Goal: Transaction & Acquisition: Book appointment/travel/reservation

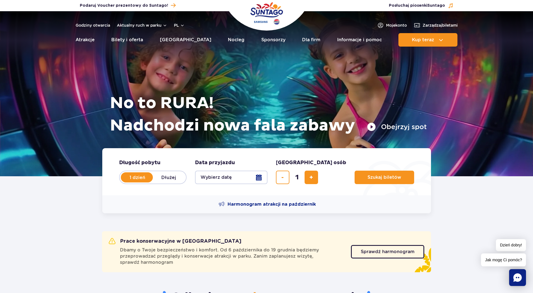
click at [258, 176] on button "Wybierz datę" at bounding box center [231, 177] width 72 height 13
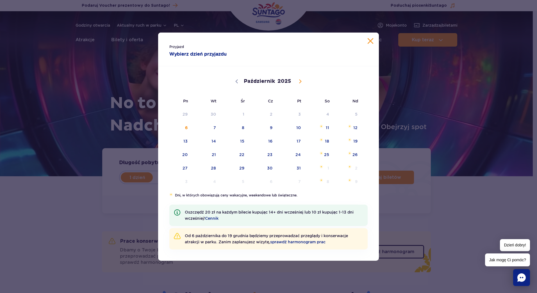
click at [300, 82] on icon at bounding box center [300, 81] width 2 height 4
select select "10"
click at [183, 156] on span "17" at bounding box center [178, 154] width 28 height 13
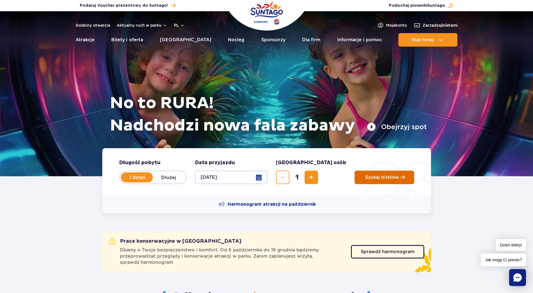
click at [400, 178] on span "Planowanie wizyty w Park of Poland" at bounding box center [402, 177] width 4 height 5
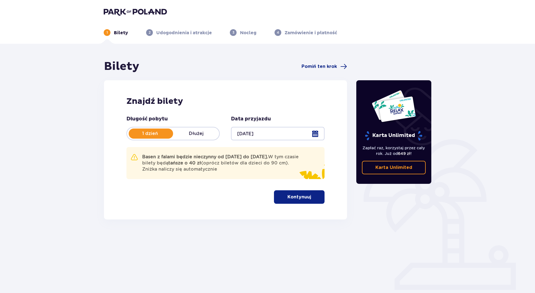
click at [307, 196] on button "Kontynuuj" at bounding box center [299, 196] width 51 height 13
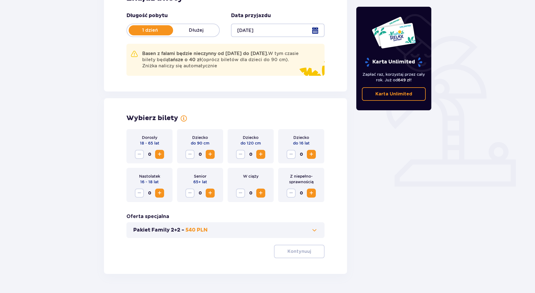
scroll to position [118, 0]
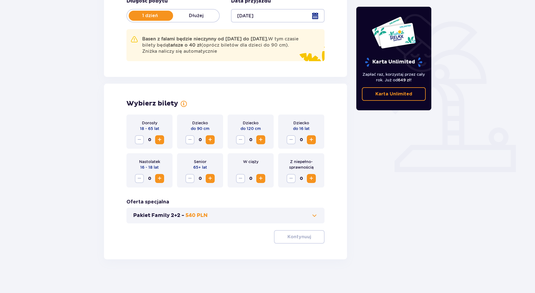
click at [162, 140] on span "Zwiększ" at bounding box center [159, 140] width 7 height 7
click at [301, 238] on p "Kontynuuj" at bounding box center [299, 237] width 24 height 6
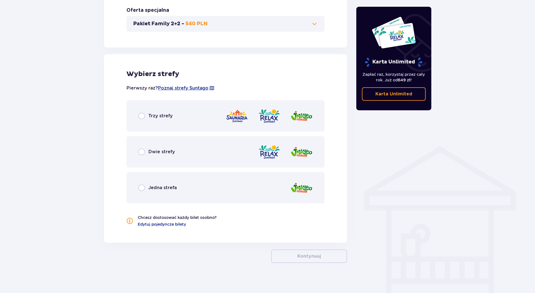
scroll to position [313, 0]
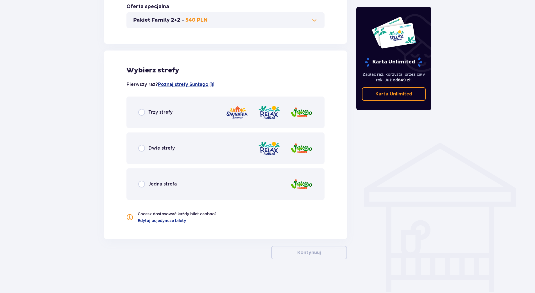
click at [145, 142] on div "Dwie strefy" at bounding box center [225, 148] width 198 height 31
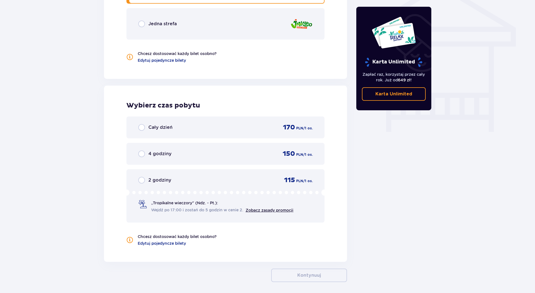
scroll to position [497, 0]
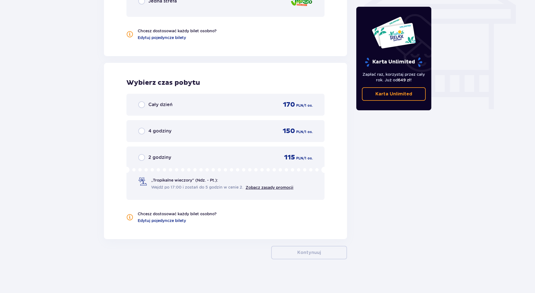
click at [139, 101] on input "radio" at bounding box center [141, 104] width 7 height 7
radio input "true"
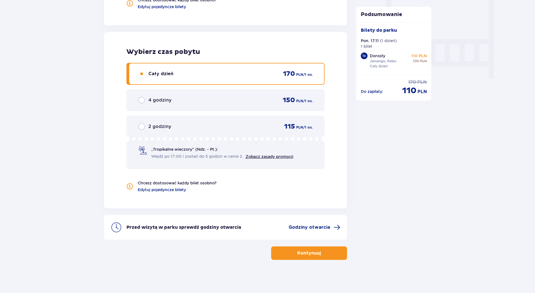
scroll to position [528, 0]
click at [303, 226] on span "Godziny otwarcia" at bounding box center [309, 227] width 42 height 6
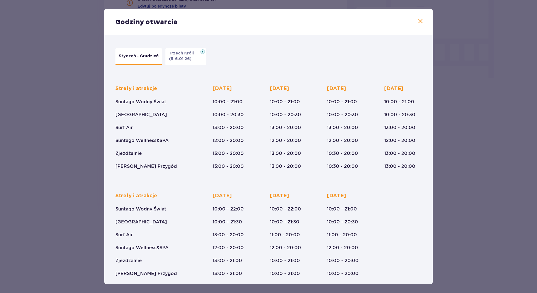
click at [417, 21] on span at bounding box center [420, 21] width 7 height 7
